Goal: Navigation & Orientation: Understand site structure

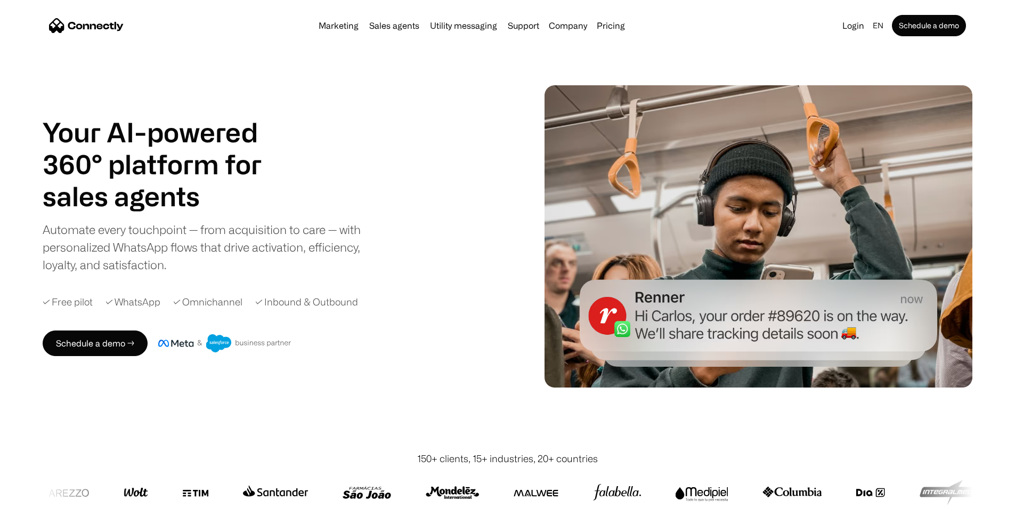
click at [317, 309] on div "✓ Inbound & Outbound" at bounding box center [306, 302] width 103 height 14
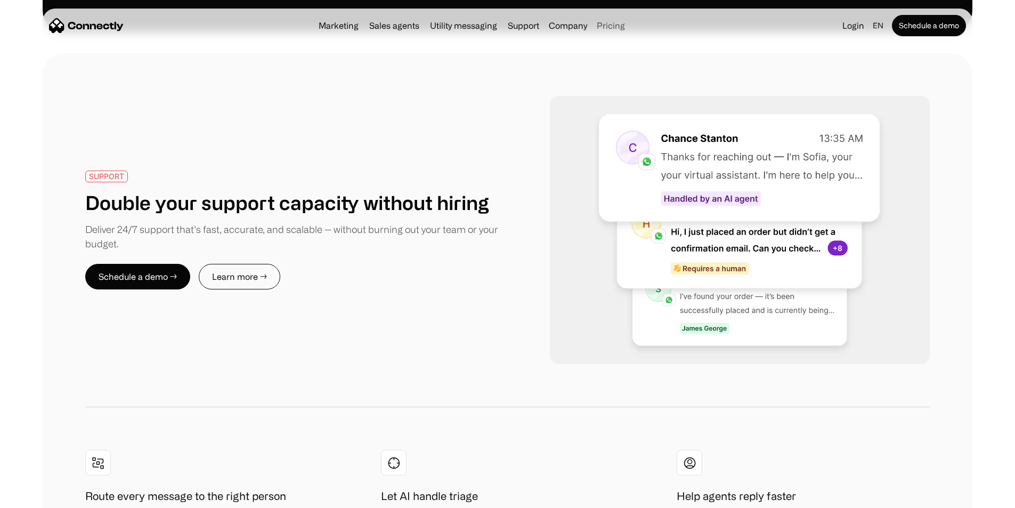
scroll to position [1949, 0]
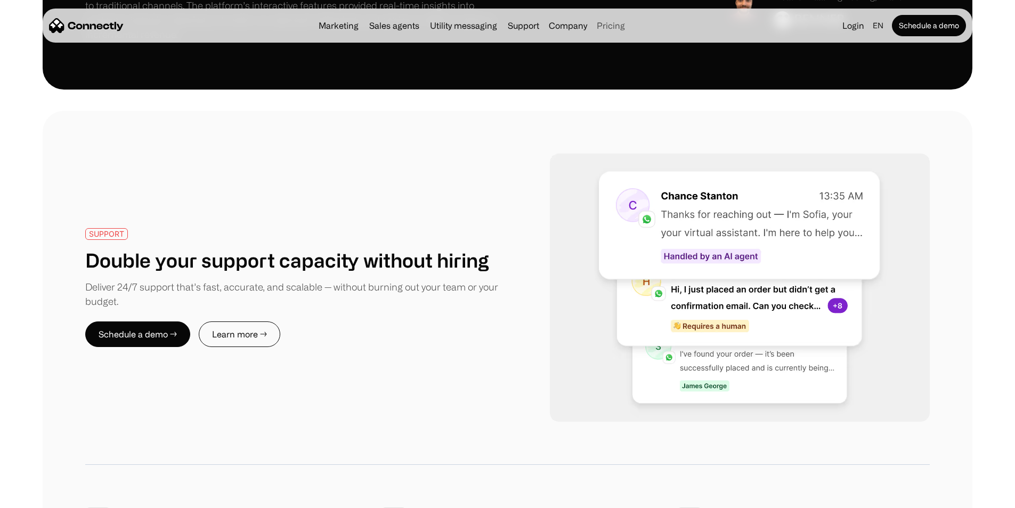
click at [630, 29] on link "Pricing" at bounding box center [611, 25] width 37 height 9
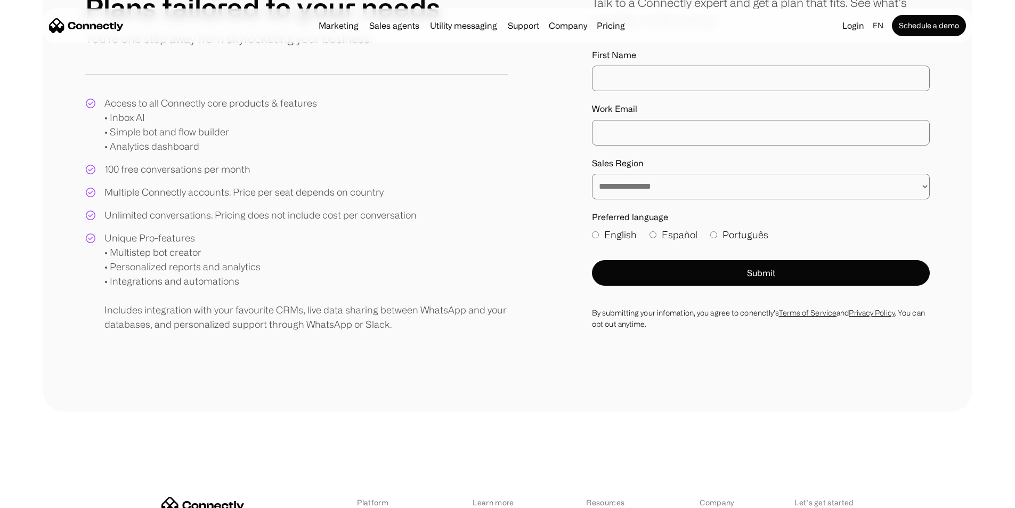
scroll to position [151, 0]
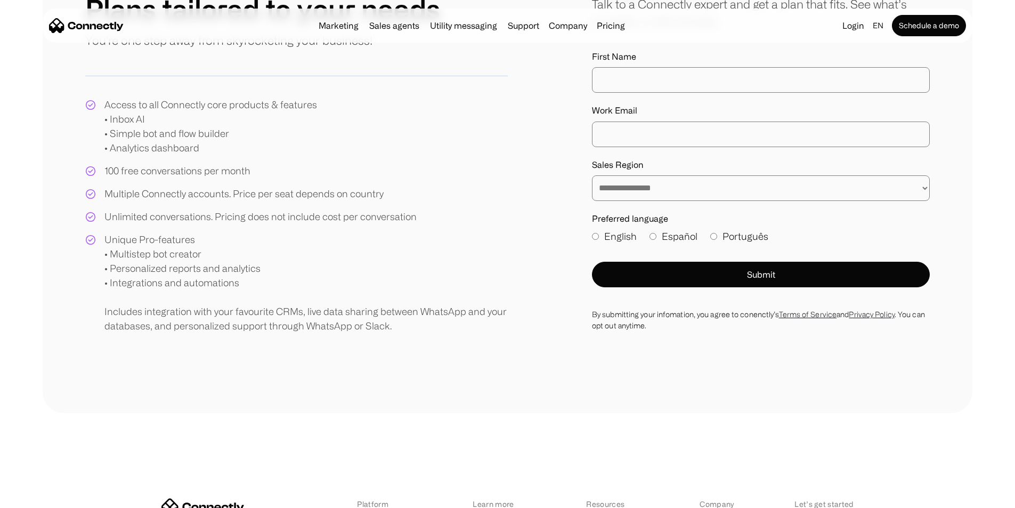
click at [314, 33] on div "Marketing Sales agents Utility messaging Support Company About us Careers Conta…" at bounding box center [471, 25] width 315 height 15
click at [124, 29] on img "home" at bounding box center [86, 25] width 75 height 15
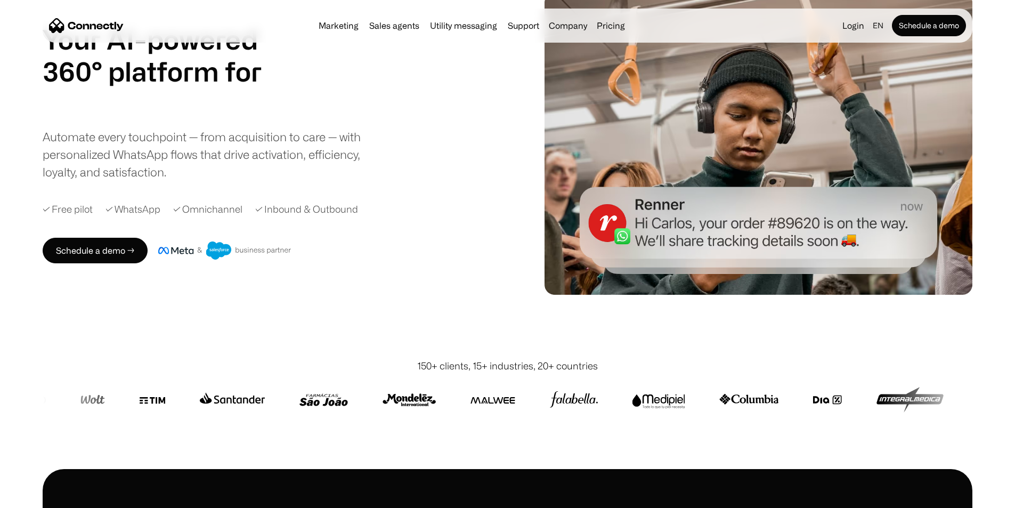
scroll to position [107, 0]
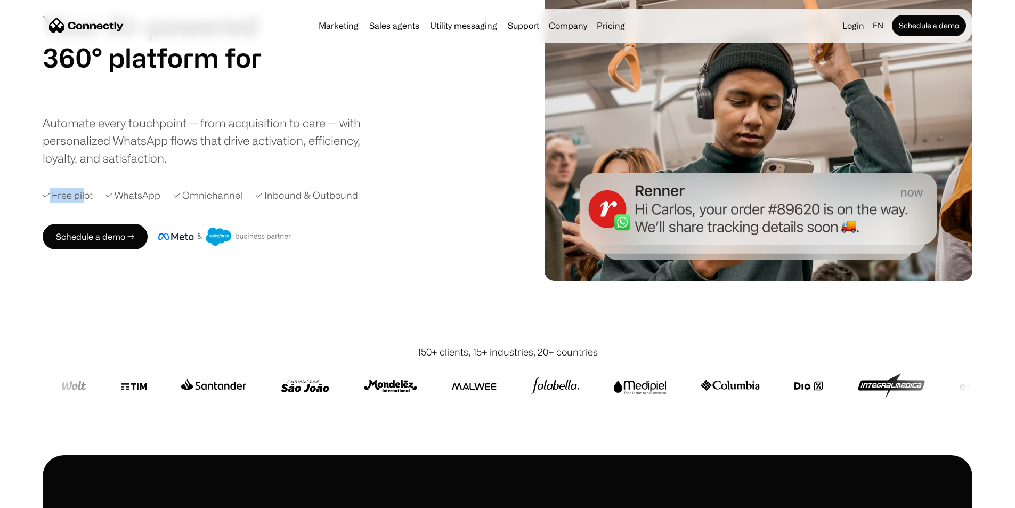
drag, startPoint x: 95, startPoint y: 212, endPoint x: 119, endPoint y: 221, distance: 25.1
click at [119, 221] on div "Your AI-powered 360° platform for sales agents support utility sales agents Sli…" at bounding box center [284, 130] width 483 height 240
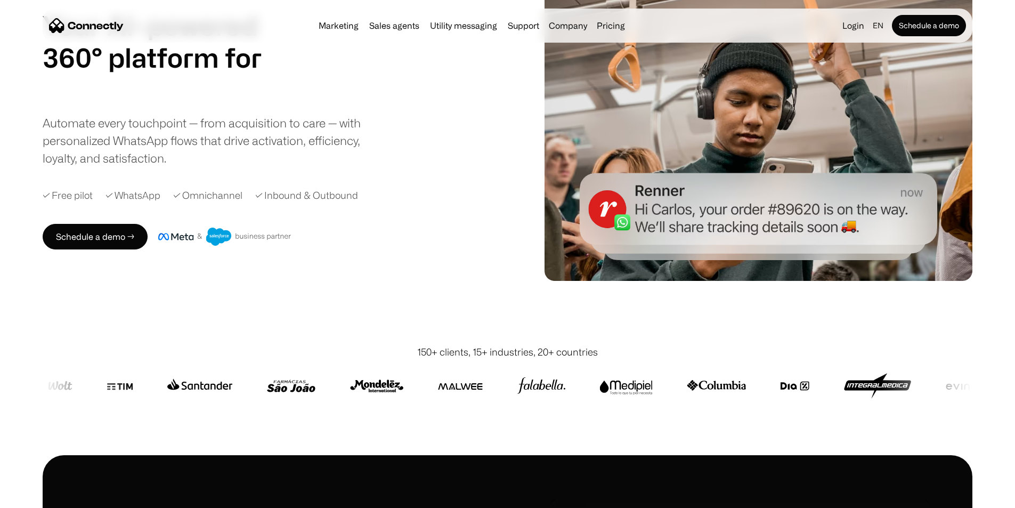
click at [151, 203] on div "✓ WhatsApp" at bounding box center [133, 195] width 55 height 14
click at [154, 203] on div "✓ WhatsApp" at bounding box center [133, 195] width 55 height 14
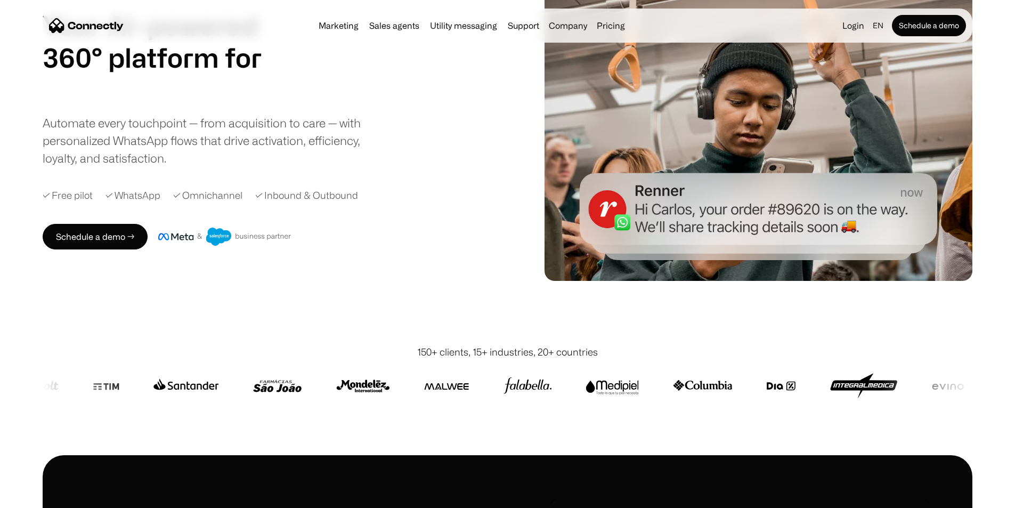
click at [232, 203] on div "✓ Omnichannel" at bounding box center [207, 195] width 69 height 14
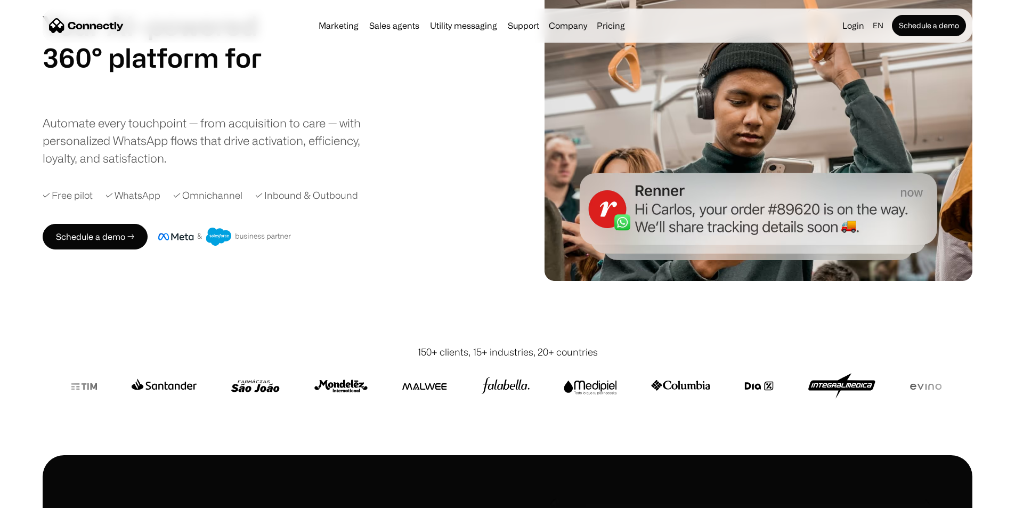
click at [304, 220] on div "Your AI-powered 360° platform for sales agents support utility sales agents Sli…" at bounding box center [284, 130] width 483 height 240
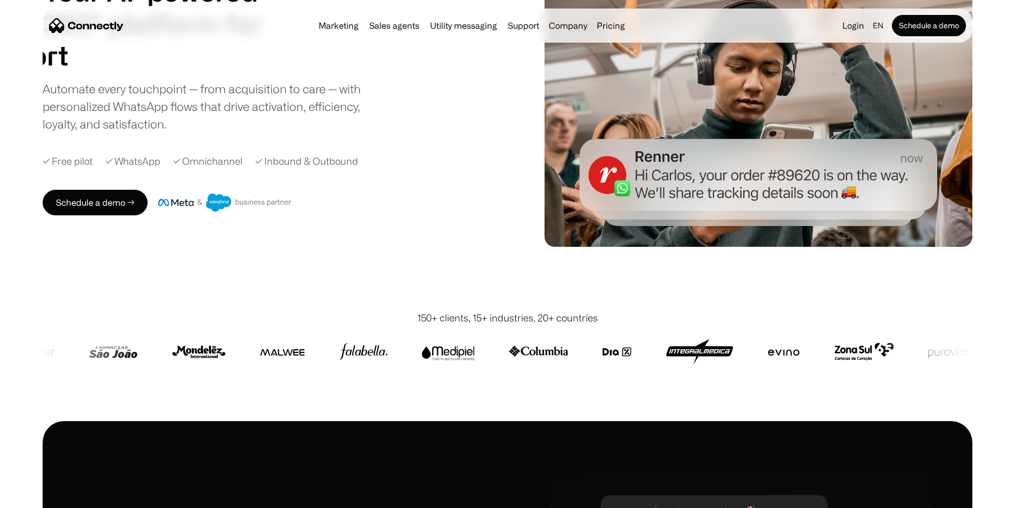
scroll to position [160, 0]
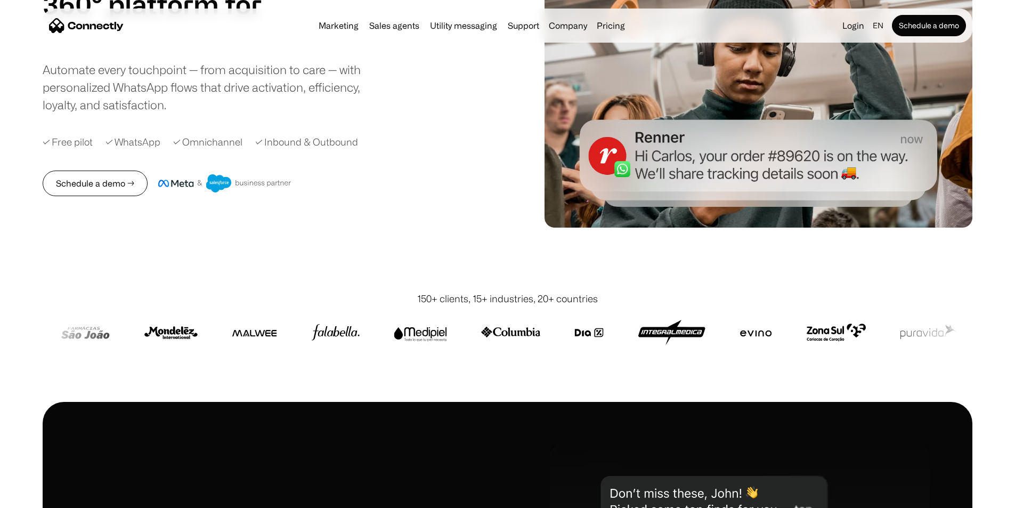
click at [148, 196] on link "Schedule a demo →" at bounding box center [95, 184] width 105 height 26
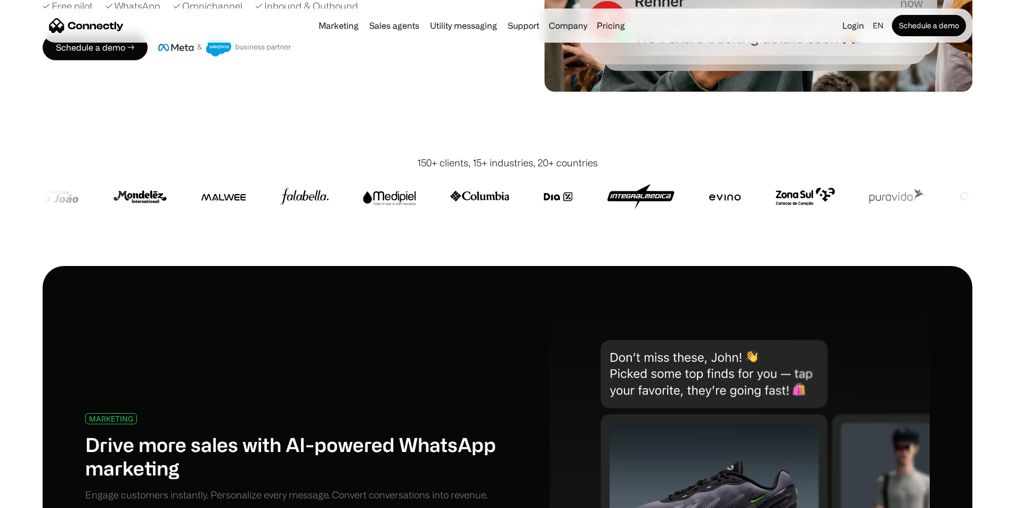
scroll to position [320, 0]
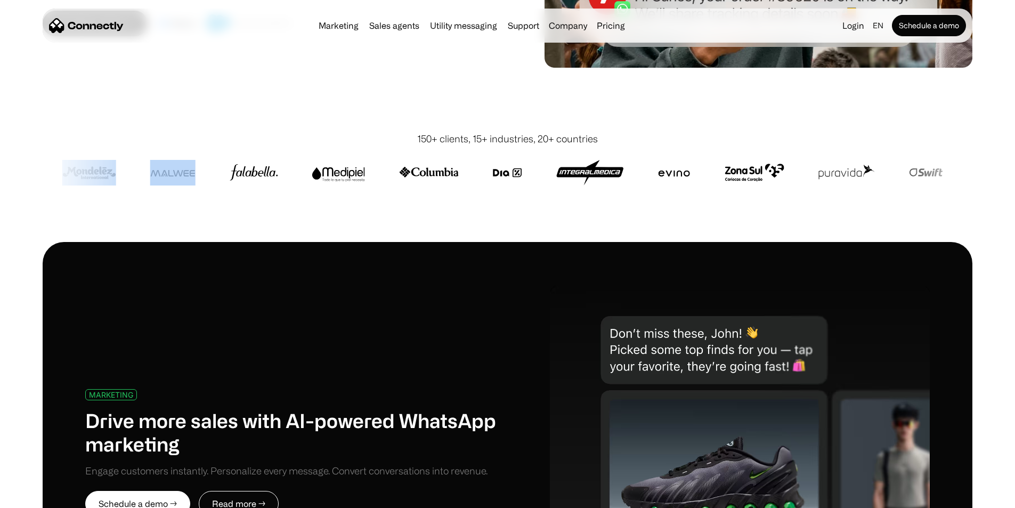
drag, startPoint x: 220, startPoint y: 142, endPoint x: 446, endPoint y: 162, distance: 226.8
click at [439, 162] on div at bounding box center [508, 172] width 930 height 53
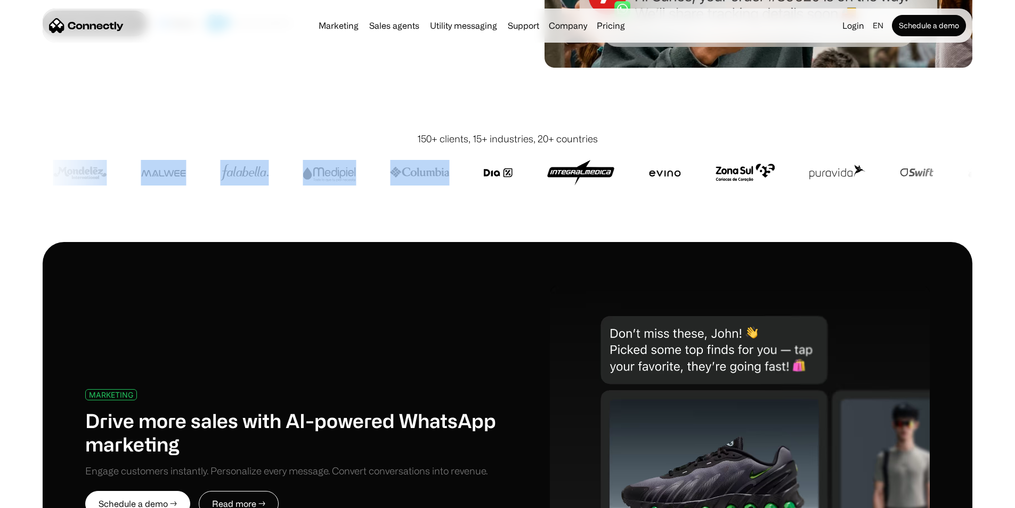
drag, startPoint x: 479, startPoint y: 158, endPoint x: 295, endPoint y: 132, distance: 186.3
click at [295, 146] on div at bounding box center [508, 172] width 930 height 53
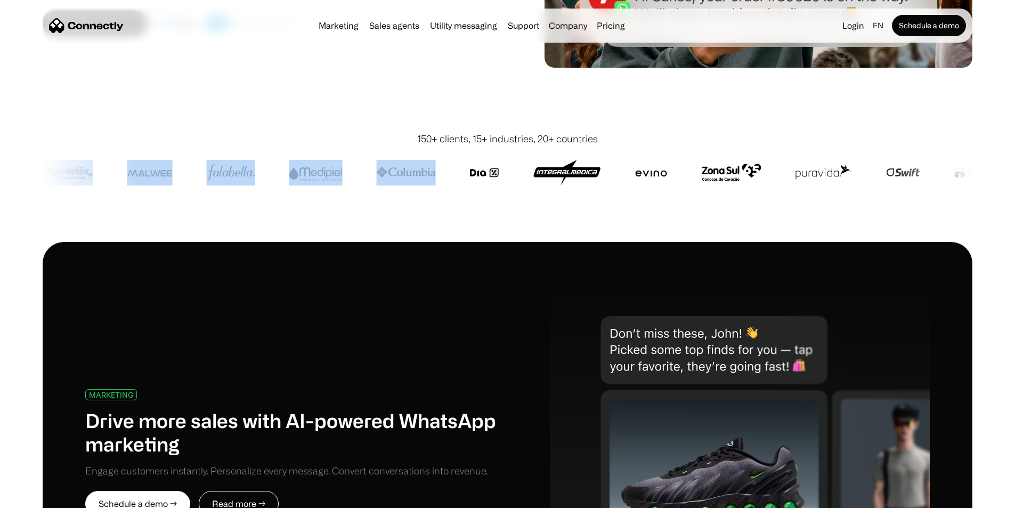
click at [383, 166] on div at bounding box center [508, 172] width 930 height 53
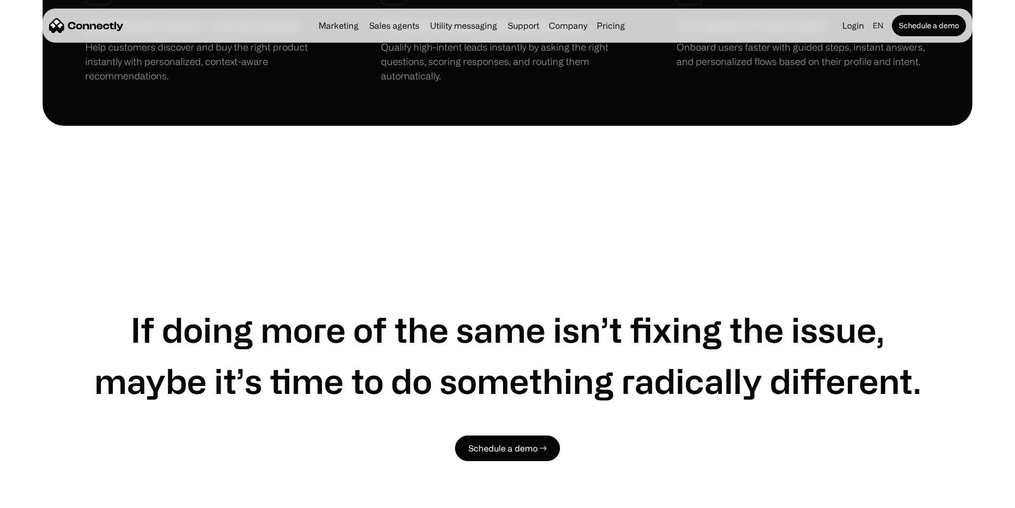
scroll to position [5224, 0]
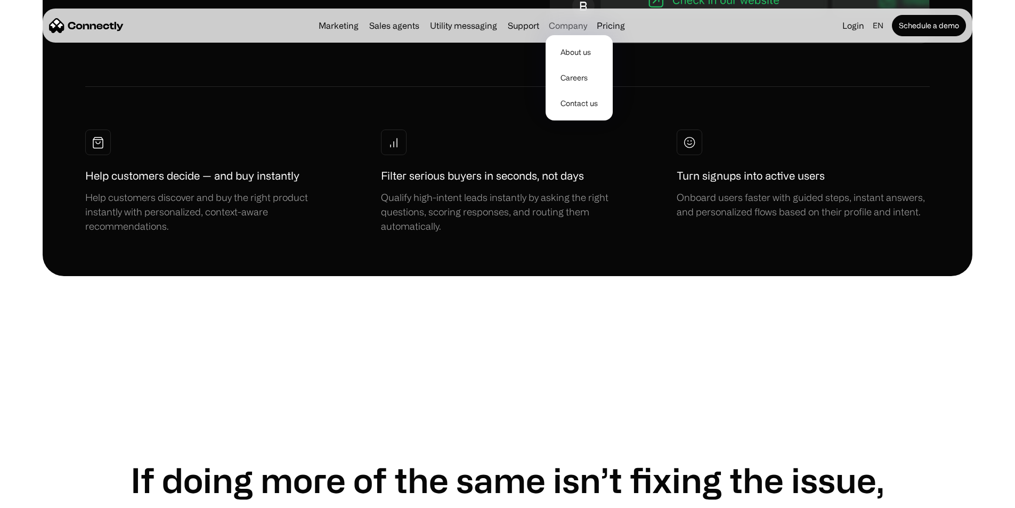
click at [562, 28] on div "Company" at bounding box center [568, 25] width 38 height 15
click at [578, 52] on link "About us" at bounding box center [579, 52] width 59 height 26
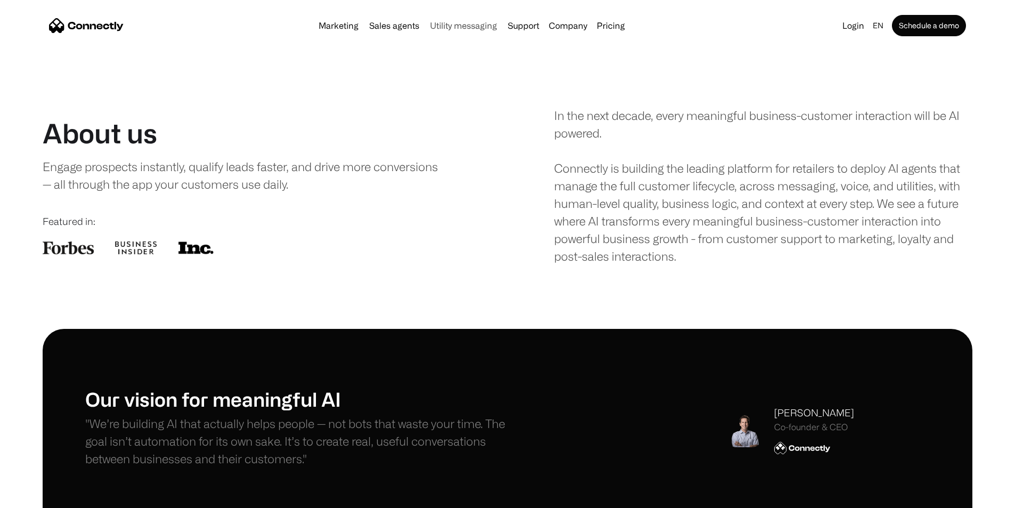
click at [455, 29] on link "Utility messaging" at bounding box center [464, 25] width 76 height 9
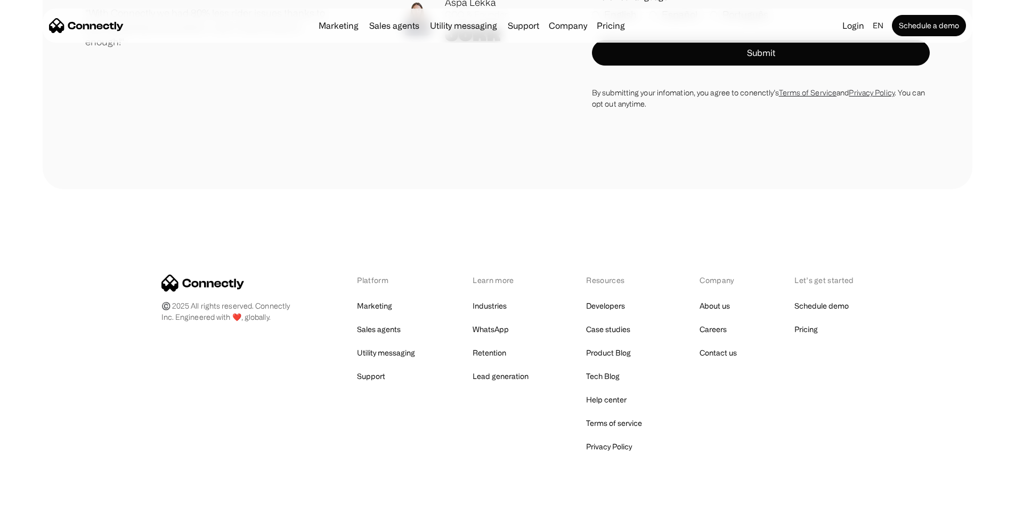
scroll to position [2569, 0]
